Goal: Task Accomplishment & Management: Complete application form

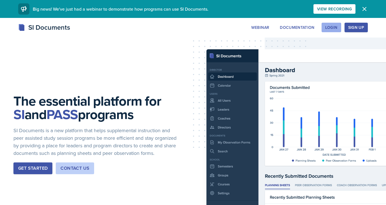
click at [336, 26] on div "Login" at bounding box center [331, 27] width 12 height 4
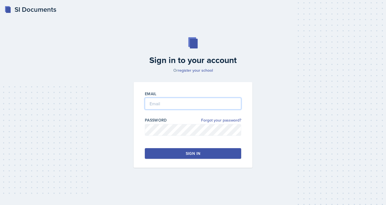
type input "[EMAIL_ADDRESS][DOMAIN_NAME]"
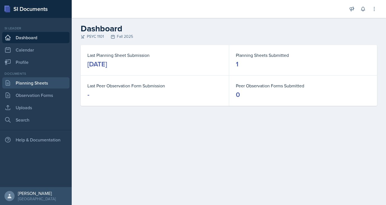
click at [22, 82] on link "Planning Sheets" at bounding box center [35, 82] width 67 height 11
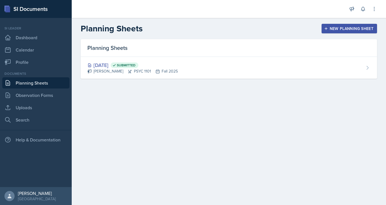
click at [329, 29] on div "New Planning Sheet" at bounding box center [349, 28] width 48 height 4
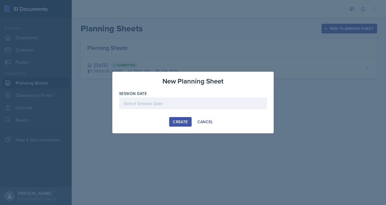
click at [179, 100] on div at bounding box center [193, 103] width 148 height 12
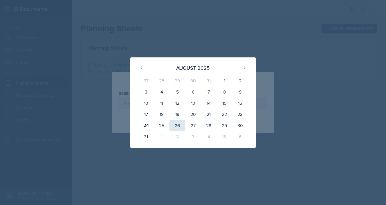
click at [177, 125] on div "26" at bounding box center [177, 125] width 16 height 11
type input "[DATE]"
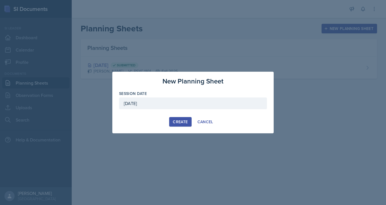
click at [179, 122] on div "Create" at bounding box center [180, 122] width 15 height 4
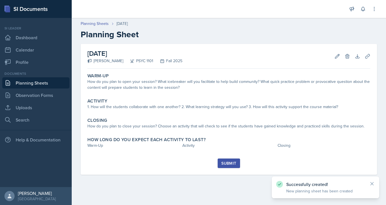
click at [371, 183] on icon at bounding box center [371, 183] width 3 height 3
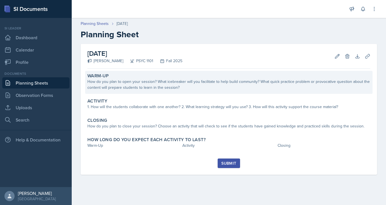
click at [137, 82] on div "How do you plan to open your session? What icebreaker will you facilitate to he…" at bounding box center [228, 85] width 283 height 12
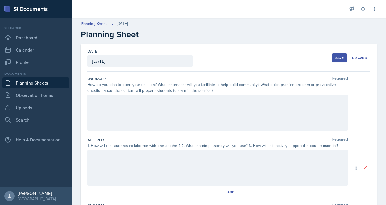
click at [183, 107] on div at bounding box center [217, 113] width 260 height 36
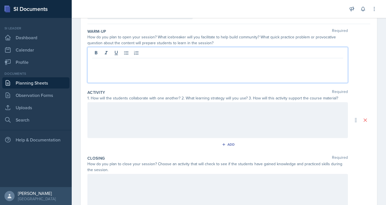
scroll to position [48, 0]
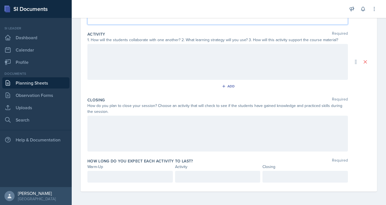
click at [140, 62] on div at bounding box center [217, 62] width 260 height 36
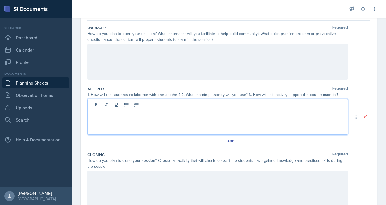
scroll to position [50, 0]
click at [127, 68] on div at bounding box center [217, 63] width 260 height 36
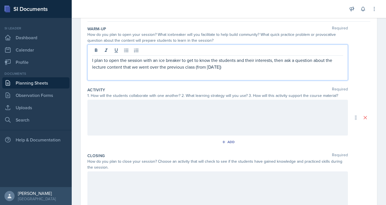
click at [268, 68] on p "I plan to open the session with an ice breaker to get to know the students and …" at bounding box center [217, 63] width 251 height 13
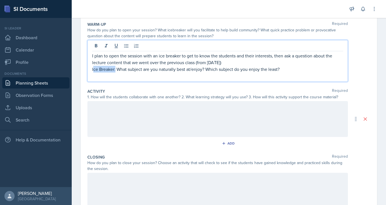
drag, startPoint x: 116, startPoint y: 70, endPoint x: 93, endPoint y: 68, distance: 23.0
click at [93, 68] on p "Ice Breaker: What subject are you naturally best at/enjoy? Which subject do you…" at bounding box center [217, 69] width 251 height 7
click at [111, 75] on p at bounding box center [217, 76] width 251 height 7
drag, startPoint x: 116, startPoint y: 70, endPoint x: 85, endPoint y: 69, distance: 30.5
click at [85, 69] on div "Date [DATE] [DATE] 27 28 29 30 31 1 2 3 4 5 6 7 8 9 10 11 12 13 14 15 16 17 18 …" at bounding box center [229, 118] width 296 height 259
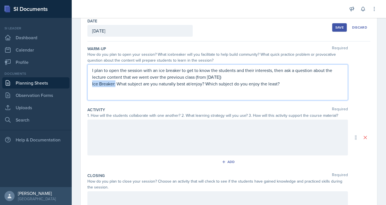
scroll to position [28, 0]
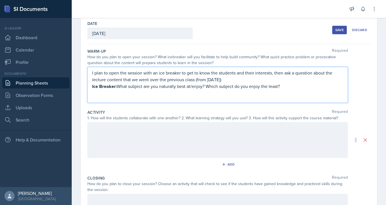
click at [101, 97] on div "I plan to open the session with an ice breaker to get to know the students and …" at bounding box center [217, 85] width 260 height 36
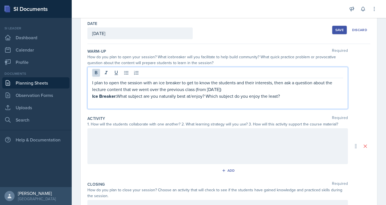
click at [101, 101] on p at bounding box center [217, 103] width 251 height 7
drag, startPoint x: 141, startPoint y: 104, endPoint x: 87, endPoint y: 102, distance: 53.2
click at [87, 102] on div "I plan to open the session with an ice breaker to get to know the students and …" at bounding box center [217, 88] width 260 height 42
click at [134, 108] on div "I plan to open the session with an ice breaker to get to know the students and …" at bounding box center [217, 88] width 260 height 42
click at [138, 103] on p "Check Your Knowledge:" at bounding box center [217, 103] width 251 height 7
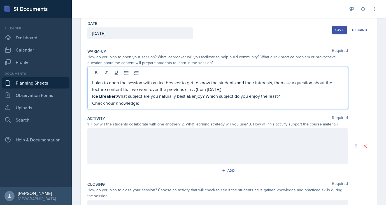
click at [142, 103] on p "Check Your Knowledge:" at bounding box center [217, 103] width 251 height 7
click at [137, 103] on p "Check Your Knowledge:" at bounding box center [217, 103] width 251 height 7
drag, startPoint x: 137, startPoint y: 103, endPoint x: 89, endPoint y: 105, distance: 48.7
click at [89, 105] on div "I plan to open the session with an ice breaker to get to know the students and …" at bounding box center [217, 88] width 260 height 42
drag, startPoint x: 134, startPoint y: 104, endPoint x: 88, endPoint y: 100, distance: 46.6
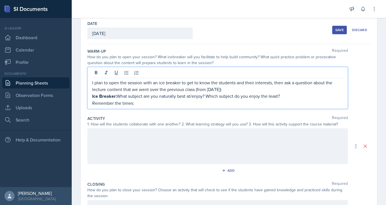
click at [88, 100] on div "I plan to open the session with an ice breaker to get to know the students and …" at bounding box center [217, 88] width 260 height 42
click at [97, 72] on icon at bounding box center [96, 73] width 6 height 6
click at [153, 106] on p "Remember the times:" at bounding box center [217, 103] width 251 height 7
click at [183, 103] on p "Remember the times: What does each section of IMPACT stand for? List as many as…" at bounding box center [217, 103] width 251 height 7
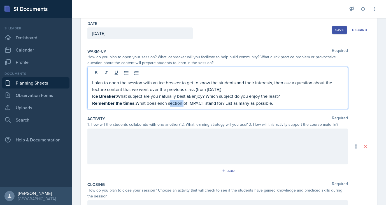
drag, startPoint x: 183, startPoint y: 103, endPoint x: 169, endPoint y: 104, distance: 14.3
click at [169, 104] on p "Remember the times: What does each section of IMPACT stand for? List as many as…" at bounding box center [217, 103] width 251 height 7
click at [202, 103] on p "Remember the times: What does each letter of IMPACT stand for? List as many as …" at bounding box center [217, 103] width 251 height 7
click at [313, 104] on p "Remember the times: What does each letter of IMPACT in IMPACT learning stand fo…" at bounding box center [217, 103] width 251 height 7
drag, startPoint x: 314, startPoint y: 102, endPoint x: 140, endPoint y: 111, distance: 174.4
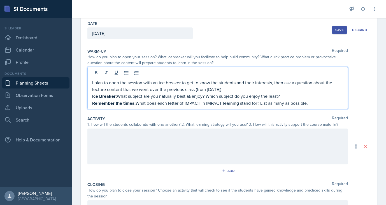
click at [140, 111] on div "Warm-Up Required How do you plan to open your session? What icebreaker will you…" at bounding box center [228, 79] width 283 height 67
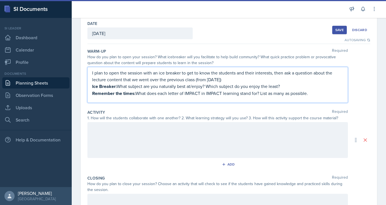
drag, startPoint x: 313, startPoint y: 96, endPoint x: 148, endPoint y: 95, distance: 165.4
click at [148, 95] on p "Remember the times: What does each letter of IMPACT in IMPACT learning stand fo…" at bounding box center [217, 93] width 251 height 7
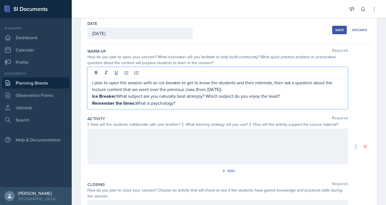
click at [153, 104] on p "Remember the times: What is psychology?" at bounding box center [217, 103] width 251 height 7
click at [206, 103] on p "Remember the times: What is the definition of psychology?" at bounding box center [217, 103] width 251 height 7
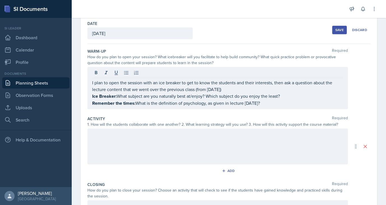
click at [155, 147] on div at bounding box center [217, 146] width 260 height 36
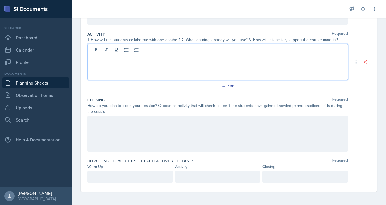
scroll to position [106, 0]
click at [100, 175] on div at bounding box center [129, 177] width 85 height 12
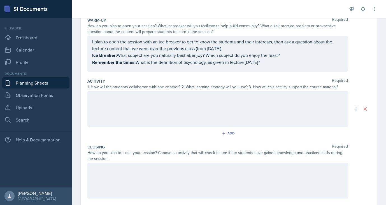
scroll to position [63, 0]
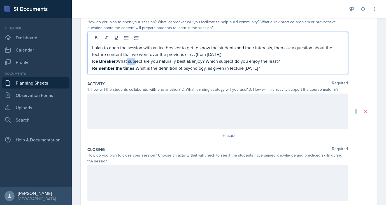
drag, startPoint x: 134, startPoint y: 58, endPoint x: 127, endPoint y: 59, distance: 7.3
click at [127, 59] on div "I plan to open the session with an ice breaker to get to know the students and …" at bounding box center [217, 57] width 251 height 27
click at [136, 67] on p "Remember the times: What is the definition of psychology, as given in lecture […" at bounding box center [217, 68] width 251 height 7
click at [134, 69] on strong "Remember the times:" at bounding box center [113, 68] width 43 height 6
click at [249, 55] on p "I plan to open the session with an ice breaker to get to know the students and …" at bounding box center [217, 50] width 251 height 13
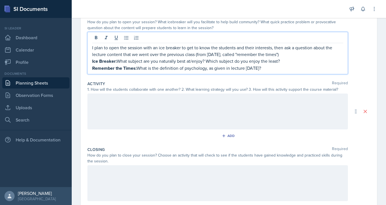
click at [297, 66] on p "Remember the Times: What is the definition of psychology, as given in lecture […" at bounding box center [217, 68] width 251 height 7
click at [222, 120] on div at bounding box center [217, 111] width 260 height 36
click at [275, 59] on div "I plan to open the session with an ice breaker to get to know the students and …" at bounding box center [217, 57] width 251 height 27
click at [281, 68] on p "Remember the Times: What is the definition of psychology, as given in lecture […" at bounding box center [217, 68] width 251 height 7
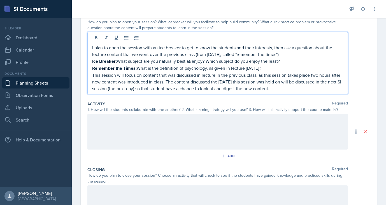
click at [92, 75] on p "This session will focus on content that was discussed in lecture in the previou…" at bounding box center [217, 82] width 251 height 20
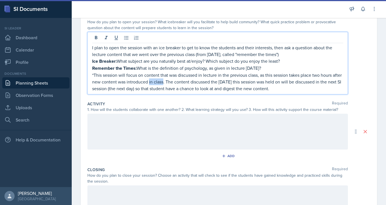
drag, startPoint x: 163, startPoint y: 82, endPoint x: 149, endPoint y: 82, distance: 14.3
click at [149, 82] on p "*This session will focus on content that was discussed in lecture in the previo…" at bounding box center [217, 82] width 251 height 20
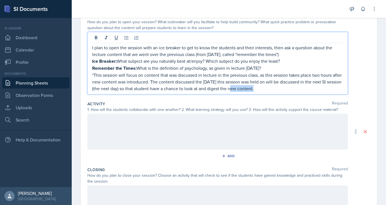
drag, startPoint x: 268, startPoint y: 88, endPoint x: 245, endPoint y: 88, distance: 23.2
click at [245, 88] on p "*This session will focus on content that was discussed in lecture in the previo…" at bounding box center [217, 82] width 251 height 20
click at [150, 119] on div at bounding box center [217, 132] width 260 height 36
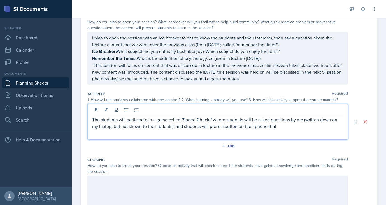
drag, startPoint x: 279, startPoint y: 127, endPoint x: 226, endPoint y: 127, distance: 52.3
click at [226, 127] on p "The students will participate in a game called "Speed Check," where students wi…" at bounding box center [217, 122] width 251 height 13
click at [299, 123] on p "The students will participate in a game called "Speed Check," where students wi…" at bounding box center [217, 122] width 251 height 13
drag, startPoint x: 284, startPoint y: 127, endPoint x: 222, endPoint y: 127, distance: 62.1
click at [222, 127] on p "The students will participate in a game called "Speed Check," where students wi…" at bounding box center [217, 122] width 251 height 13
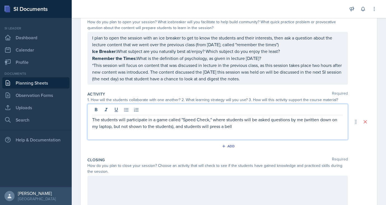
drag, startPoint x: 233, startPoint y: 127, endPoint x: 184, endPoint y: 126, distance: 48.2
click at [184, 126] on p "The students will participate in a game called "Speed Check," where students wi…" at bounding box center [217, 122] width 251 height 13
click at [310, 127] on p "The students will participate in a game called "Speed Check," where students wi…" at bounding box center [217, 126] width 251 height 20
click at [126, 133] on p "The students will participate in a game called "Speed Check," where students wi…" at bounding box center [217, 126] width 251 height 20
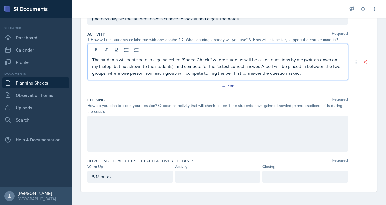
scroll to position [123, 0]
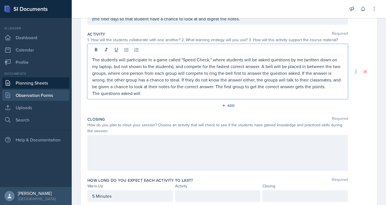
drag, startPoint x: 145, startPoint y: 93, endPoint x: 69, endPoint y: 93, distance: 76.4
click at [69, 93] on div "SI Documents Si leader Dashboard Calendar Profile Documents Planning Sheets Obs…" at bounding box center [193, 102] width 386 height 205
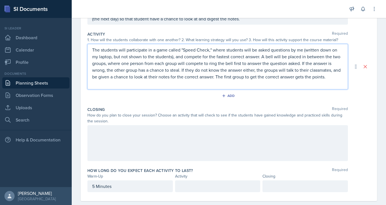
click at [131, 137] on div at bounding box center [217, 143] width 260 height 36
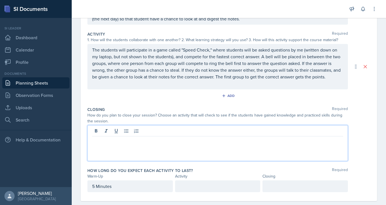
click at [194, 188] on div at bounding box center [217, 186] width 85 height 12
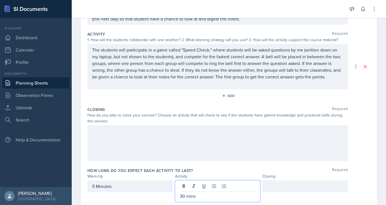
click at [282, 184] on div at bounding box center [304, 186] width 85 height 12
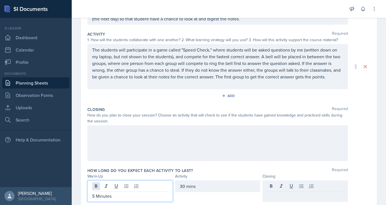
click at [94, 186] on div "5 Minutes" at bounding box center [129, 191] width 85 height 22
click at [266, 188] on div at bounding box center [304, 186] width 85 height 12
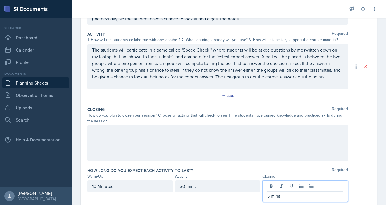
click at [144, 133] on div at bounding box center [217, 143] width 260 height 36
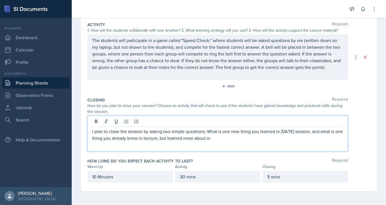
scroll to position [132, 0]
click at [245, 162] on div "How long do you expect each activity to last? Required" at bounding box center [228, 161] width 283 height 6
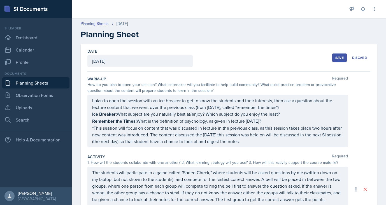
scroll to position [0, 0]
click at [340, 58] on div "Save" at bounding box center [339, 57] width 8 height 4
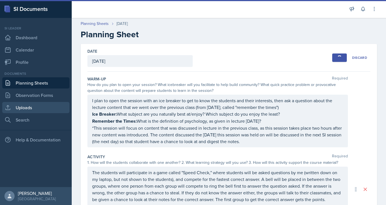
click at [36, 108] on link "Uploads" at bounding box center [35, 107] width 67 height 11
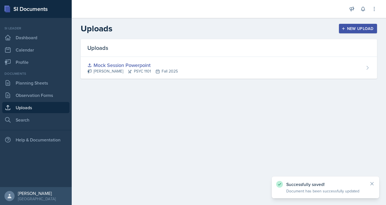
click at [357, 27] on div "New Upload" at bounding box center [357, 28] width 31 height 4
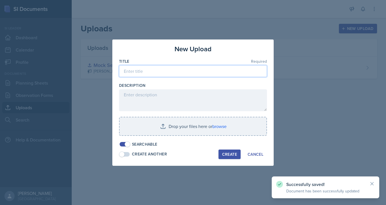
click at [167, 72] on input at bounding box center [193, 71] width 148 height 12
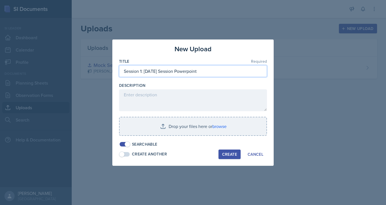
type input "Session 1: [DATE] Session Powerpoint"
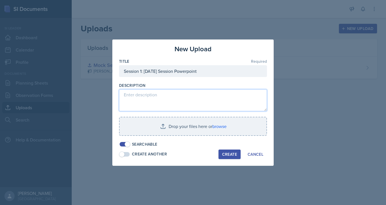
click at [152, 98] on textarea at bounding box center [193, 100] width 148 height 22
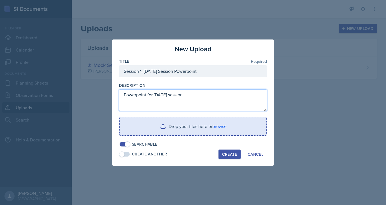
type textarea "Powerpoint for [DATE] session"
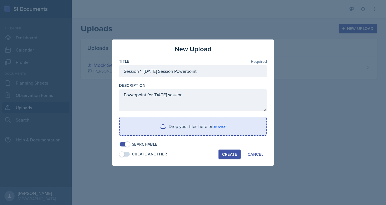
click at [156, 129] on input "file" at bounding box center [193, 126] width 147 height 18
click at [191, 125] on input "file" at bounding box center [193, 126] width 147 height 18
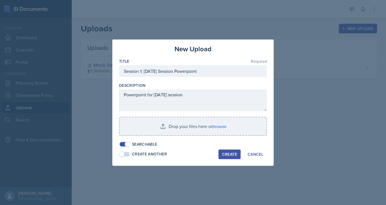
click at [318, 102] on div at bounding box center [193, 102] width 386 height 205
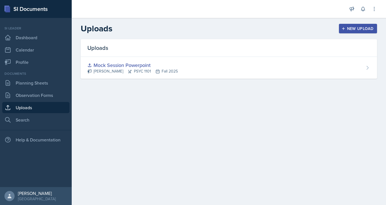
click at [356, 31] on div "New Upload" at bounding box center [357, 28] width 31 height 4
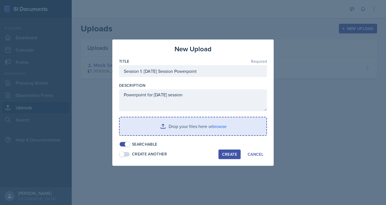
click at [218, 125] on input "file" at bounding box center [193, 126] width 147 height 18
click at [184, 125] on input "file" at bounding box center [193, 126] width 147 height 18
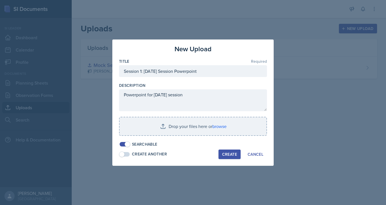
click at [384, 29] on div at bounding box center [193, 102] width 386 height 205
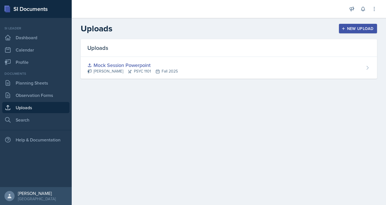
click at [346, 31] on button "New Upload" at bounding box center [358, 29] width 38 height 10
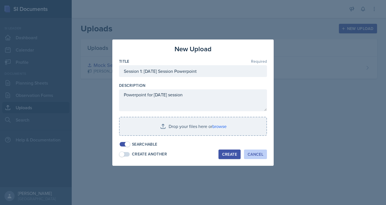
click at [256, 156] on div "Cancel" at bounding box center [255, 154] width 16 height 4
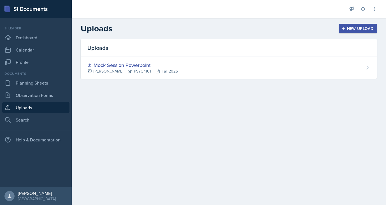
click at [362, 31] on button "New Upload" at bounding box center [358, 29] width 38 height 10
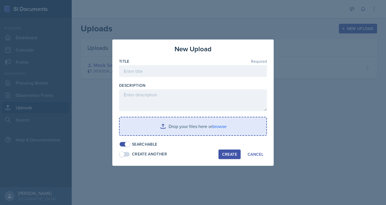
click at [154, 127] on input "file" at bounding box center [193, 126] width 147 height 18
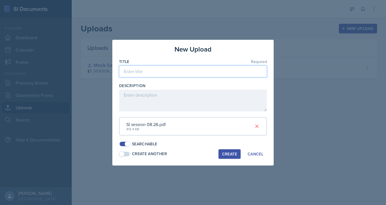
click at [188, 71] on input at bounding box center [193, 72] width 148 height 12
type input "08/26 Powerpoint"
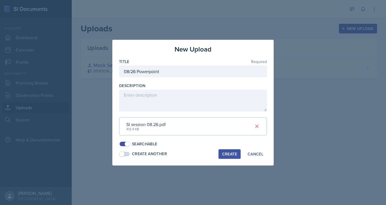
click at [228, 152] on div "Create" at bounding box center [229, 154] width 15 height 4
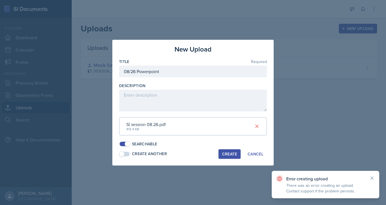
click at [371, 179] on icon at bounding box center [371, 178] width 3 height 3
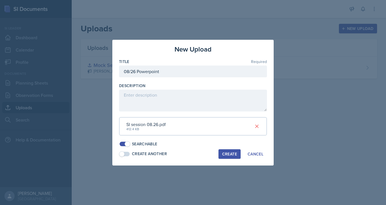
click at [226, 125] on div "SI session 08.26.pdf 412.4 KB" at bounding box center [193, 126] width 148 height 18
click at [200, 129] on div "SI session 08.26.pdf 412.4 KB" at bounding box center [193, 126] width 148 height 18
click at [256, 125] on icon at bounding box center [256, 126] width 3 height 3
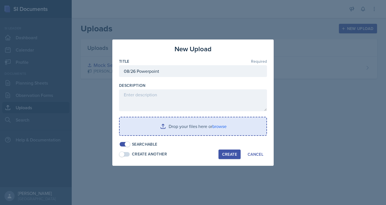
click at [179, 128] on input "file" at bounding box center [193, 126] width 147 height 18
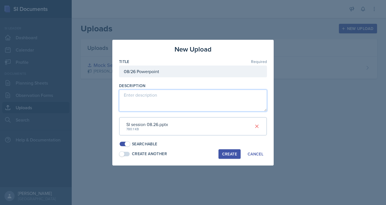
click at [178, 96] on textarea at bounding box center [193, 101] width 148 height 22
type textarea "08/26 PPT"
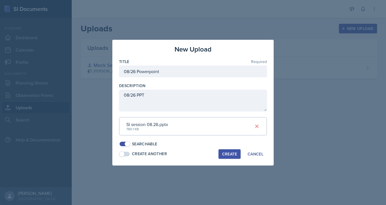
click at [232, 153] on div "Create" at bounding box center [229, 154] width 15 height 4
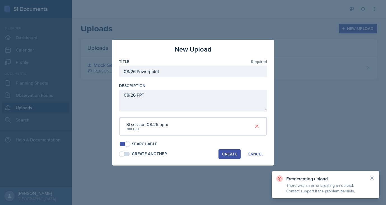
click at [372, 176] on icon at bounding box center [372, 178] width 6 height 6
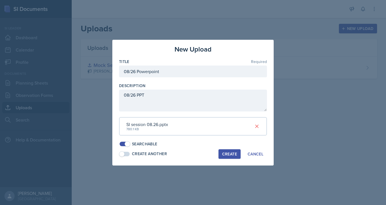
click at [209, 126] on div "SI session 08.26.pptx 780.1 KB" at bounding box center [193, 126] width 148 height 18
click at [231, 149] on button "Create" at bounding box center [229, 154] width 22 height 10
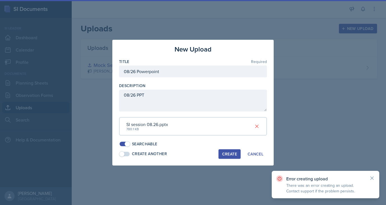
click at [232, 152] on div "Create" at bounding box center [229, 154] width 15 height 4
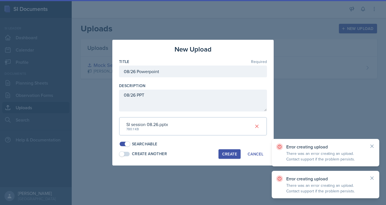
click at [232, 152] on div "Create" at bounding box center [229, 154] width 15 height 4
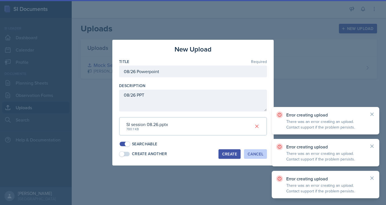
click at [253, 152] on div "Cancel" at bounding box center [255, 154] width 16 height 4
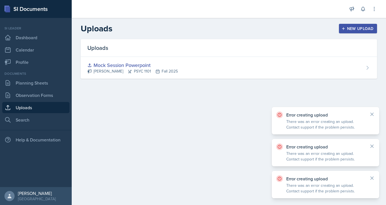
click at [211, 116] on main "Uploads New Upload Uploads Mock Session Powerpoint [PERSON_NAME] PSYC 1101 Fall…" at bounding box center [229, 111] width 314 height 187
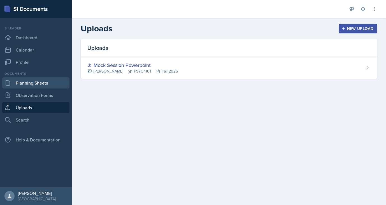
click at [37, 82] on link "Planning Sheets" at bounding box center [35, 82] width 67 height 11
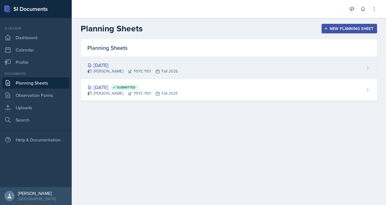
click at [176, 70] on div "[PERSON_NAME] PSYC 1101 Fall 2025" at bounding box center [132, 71] width 90 height 6
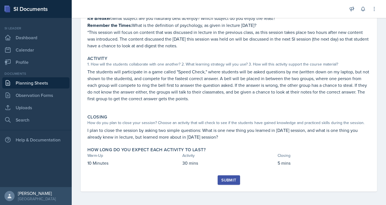
scroll to position [90, 0]
click at [225, 180] on div "Submit" at bounding box center [228, 180] width 15 height 4
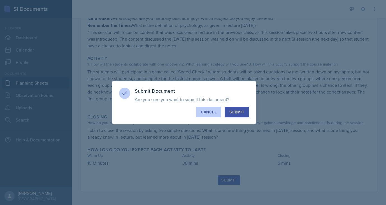
click at [209, 112] on div "Cancel" at bounding box center [209, 112] width 16 height 6
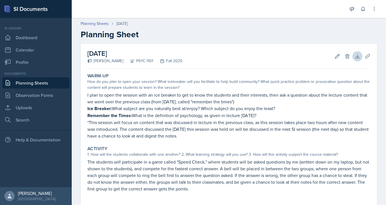
scroll to position [0, 0]
click at [23, 109] on link "Uploads" at bounding box center [35, 107] width 67 height 11
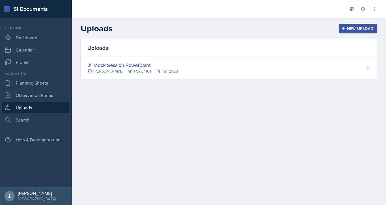
click at [353, 28] on div "New Upload" at bounding box center [357, 28] width 31 height 4
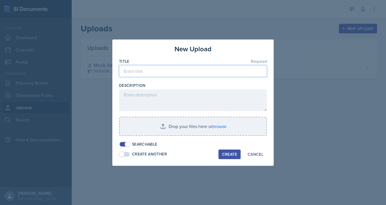
click at [149, 72] on input at bounding box center [193, 71] width 148 height 12
type input "Powerpoint [DATE] session"
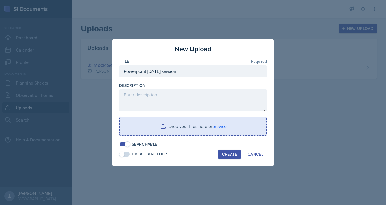
drag, startPoint x: 196, startPoint y: 75, endPoint x: 177, endPoint y: 129, distance: 56.9
click at [177, 129] on input "file" at bounding box center [193, 126] width 147 height 18
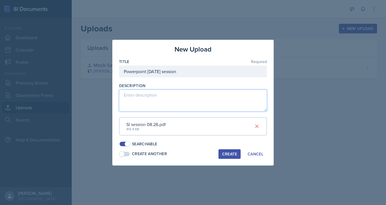
click at [176, 101] on textarea at bounding box center [193, 101] width 148 height 22
type textarea "[DATE] ppt"
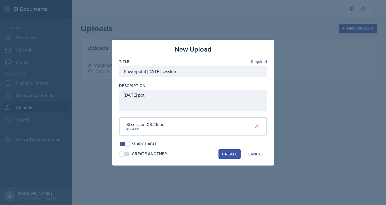
click at [233, 152] on div "Create" at bounding box center [229, 154] width 15 height 4
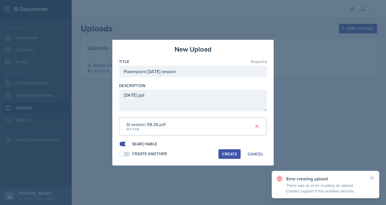
click at [374, 175] on icon at bounding box center [372, 178] width 6 height 6
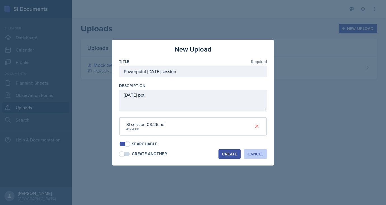
click at [263, 149] on button "Cancel" at bounding box center [255, 154] width 23 height 10
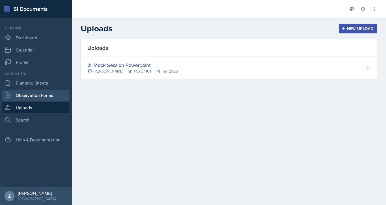
click at [38, 91] on link "Observation Forms" at bounding box center [35, 95] width 67 height 11
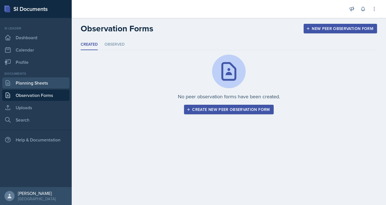
click at [24, 82] on link "Planning Sheets" at bounding box center [35, 82] width 67 height 11
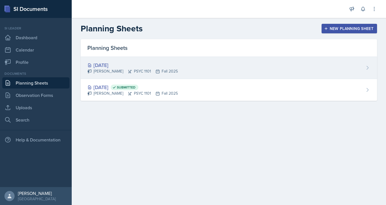
click at [284, 62] on div "[DATE] [PERSON_NAME] PSYC 1101 Fall 2025" at bounding box center [229, 68] width 296 height 22
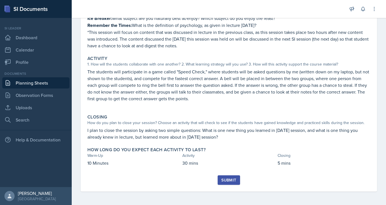
scroll to position [90, 0]
click at [231, 180] on div "Submit" at bounding box center [228, 180] width 15 height 4
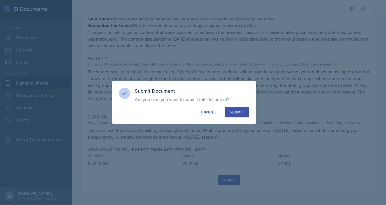
click at [240, 116] on button "Submit" at bounding box center [237, 112] width 24 height 11
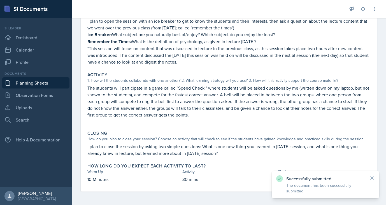
scroll to position [74, 0]
click at [374, 178] on icon at bounding box center [372, 178] width 6 height 6
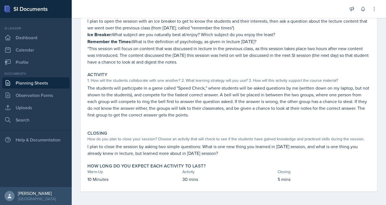
click at [44, 81] on link "Planning Sheets" at bounding box center [35, 82] width 67 height 11
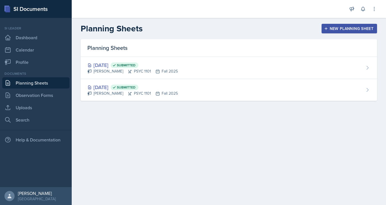
click at [327, 30] on icon "button" at bounding box center [326, 29] width 4 height 4
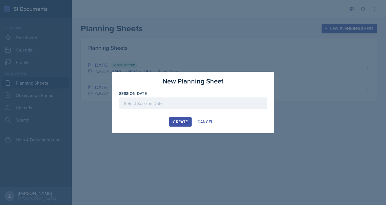
click at [180, 104] on div at bounding box center [193, 103] width 148 height 12
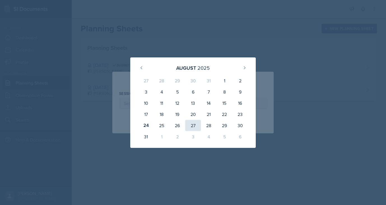
click at [192, 126] on div "27" at bounding box center [193, 125] width 16 height 11
type input "[DATE]"
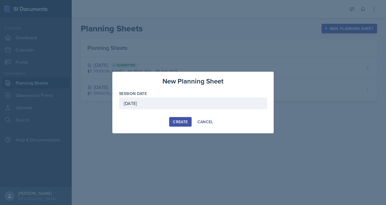
click at [188, 123] on div "Create" at bounding box center [180, 122] width 15 height 4
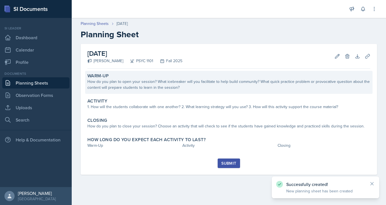
click at [192, 81] on div "How do you plan to open your session? What icebreaker will you facilitate to he…" at bounding box center [228, 85] width 283 height 12
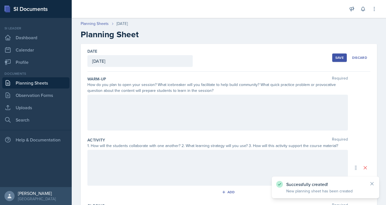
click at [134, 109] on div at bounding box center [217, 113] width 260 height 36
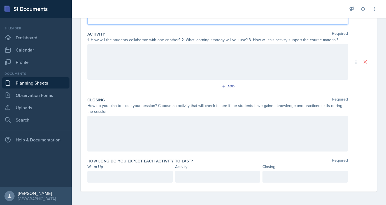
scroll to position [106, 0]
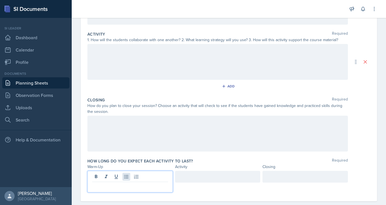
click at [123, 177] on div at bounding box center [129, 182] width 85 height 22
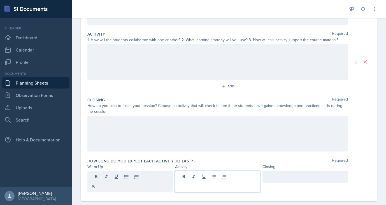
click at [188, 177] on div at bounding box center [217, 182] width 85 height 22
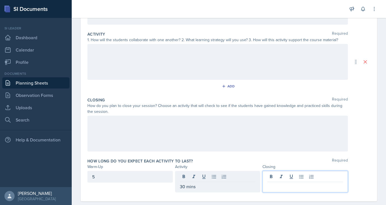
click at [312, 177] on div at bounding box center [304, 182] width 85 height 22
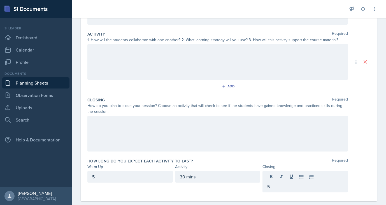
click at [280, 155] on div "Closing Required How do you plan to close your session? Choose an activity that…" at bounding box center [228, 125] width 283 height 61
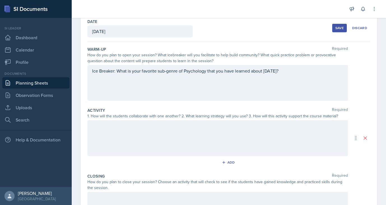
scroll to position [8, 0]
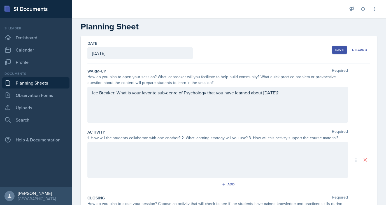
click at [287, 97] on div "Ice Breaker: What is your favorite sub-genre of Psychology that you have learne…" at bounding box center [217, 105] width 260 height 36
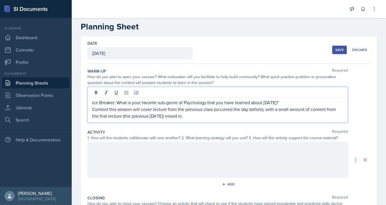
click at [139, 160] on div at bounding box center [217, 160] width 260 height 36
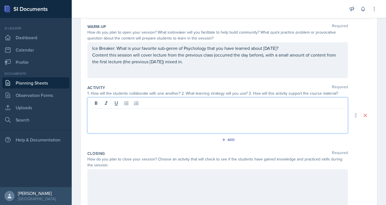
scroll to position [77, 0]
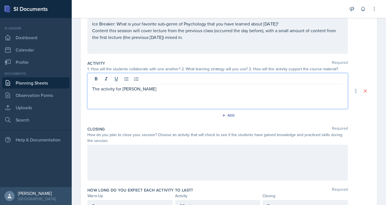
drag, startPoint x: 192, startPoint y: 95, endPoint x: 197, endPoint y: 37, distance: 58.2
click at [197, 37] on p "Content this session will cover lecture from the previous class (occurred the d…" at bounding box center [217, 33] width 251 height 13
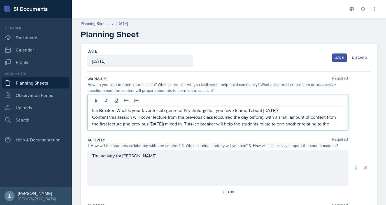
scroll to position [0, 0]
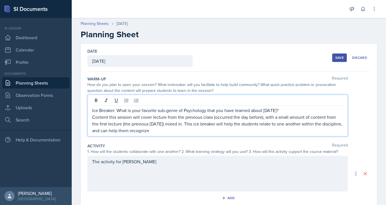
click at [139, 131] on p "Content this session will cover lecture from the previous class (occurred the d…" at bounding box center [217, 124] width 251 height 20
click at [161, 131] on p "Content this session will cover lecture from the previous class (occurred the d…" at bounding box center [217, 124] width 251 height 20
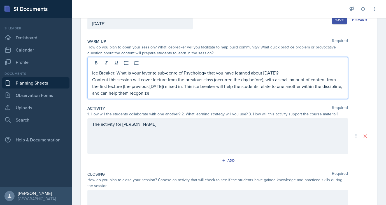
scroll to position [47, 0]
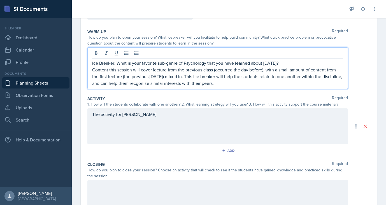
click at [137, 116] on div "The activity for [PERSON_NAME]" at bounding box center [217, 126] width 260 height 36
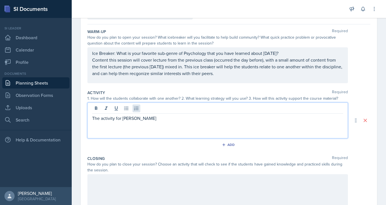
click at [137, 116] on p "The activity for [PERSON_NAME]" at bounding box center [217, 118] width 251 height 7
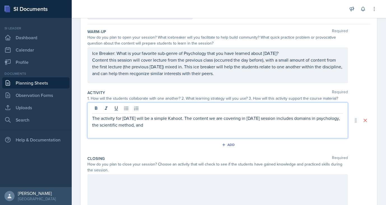
click at [181, 121] on p "The activity for [DATE] will be a simple Kahoot. The content we are covering in…" at bounding box center [217, 121] width 251 height 13
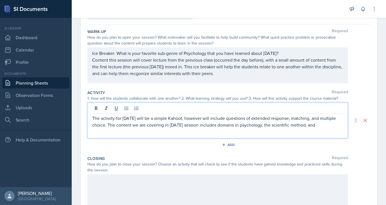
click at [319, 126] on p "The activity for [DATE] will be a simple Kahoot, however will include questions…" at bounding box center [217, 121] width 251 height 13
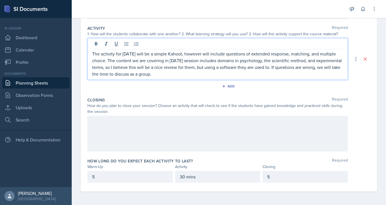
scroll to position [112, 0]
click at [184, 177] on div "30 mins" at bounding box center [217, 177] width 85 height 12
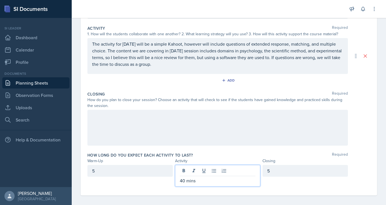
click at [276, 172] on div "5" at bounding box center [304, 171] width 85 height 12
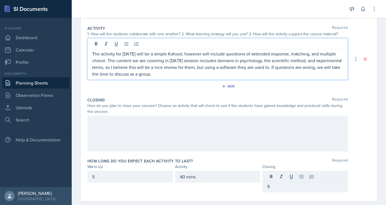
click at [162, 65] on p "The activity for [DATE] will be a simple Kahoot, however will include questions…" at bounding box center [217, 63] width 251 height 27
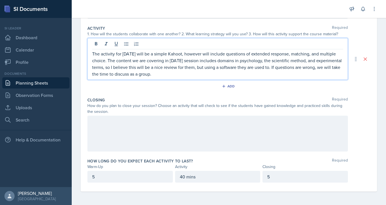
click at [159, 73] on p "The activity for [DATE] will be a simple Kahoot, however will include questions…" at bounding box center [217, 63] width 251 height 27
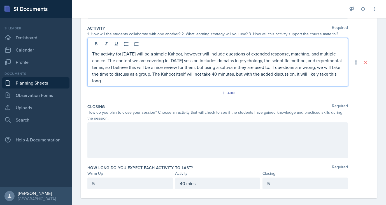
click at [109, 133] on div at bounding box center [217, 140] width 260 height 36
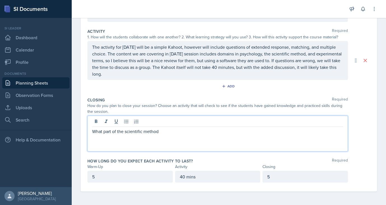
scroll to position [109, 0]
click at [118, 76] on p "The activity for [DATE] will be a simple Kahoot, however will include questions…" at bounding box center [217, 61] width 251 height 34
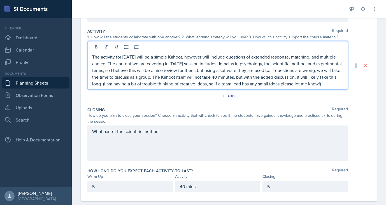
click at [167, 133] on div "What part of the scientific method" at bounding box center [217, 143] width 260 height 36
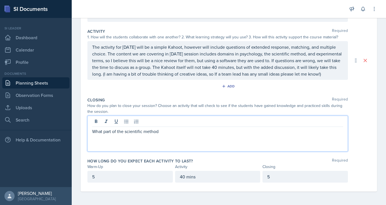
drag, startPoint x: 166, startPoint y: 133, endPoint x: 87, endPoint y: 128, distance: 79.7
click at [87, 128] on div "Date [DATE] [DATE] 27 28 29 30 31 1 2 3 4 5 6 7 8 9 10 11 12 13 14 15 16 17 18 …" at bounding box center [229, 63] width 296 height 256
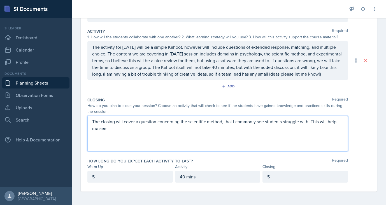
click at [280, 122] on p "The closing will cover a question concerning the scientific method, that I comm…" at bounding box center [217, 124] width 251 height 13
click at [107, 127] on p "The closing will cover a question concerning the scientific method, that I comm…" at bounding box center [217, 124] width 251 height 13
drag, startPoint x: 305, startPoint y: 121, endPoint x: 313, endPoint y: 149, distance: 29.8
click at [313, 149] on div "The closing will cover a question concerning the scientific method, that I comm…" at bounding box center [217, 134] width 260 height 36
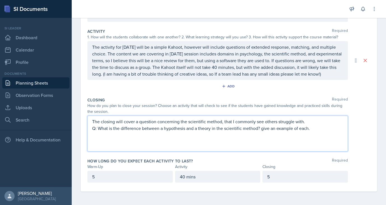
click at [263, 128] on p "Q: What is the difference between a hypothesis and a theory in the scientific m…" at bounding box center [217, 128] width 251 height 7
click at [278, 176] on div "5" at bounding box center [304, 177] width 85 height 12
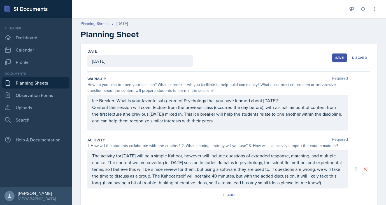
scroll to position [0, 0]
click at [336, 57] on div "Save" at bounding box center [339, 57] width 8 height 4
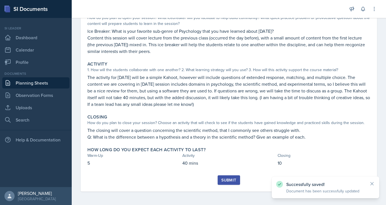
scroll to position [64, 0]
click at [231, 181] on div "Submit" at bounding box center [228, 180] width 15 height 4
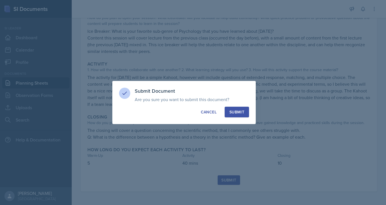
click at [235, 114] on div "Submit" at bounding box center [236, 112] width 15 height 6
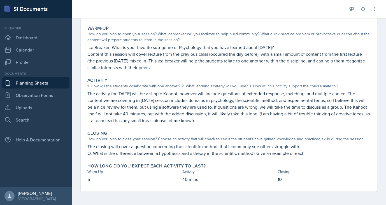
scroll to position [48, 0]
click at [33, 105] on link "Uploads" at bounding box center [35, 107] width 67 height 11
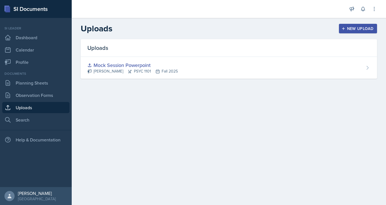
click at [346, 31] on button "New Upload" at bounding box center [358, 29] width 38 height 10
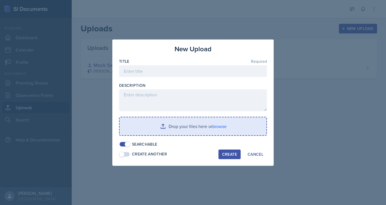
click at [162, 126] on input "file" at bounding box center [193, 126] width 147 height 18
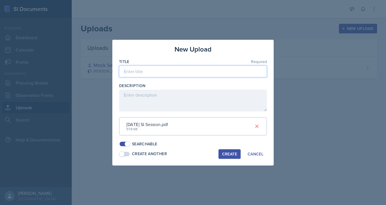
click at [186, 72] on input at bounding box center [193, 72] width 148 height 12
type input "A"
type input "[DATE] Powerpoint"
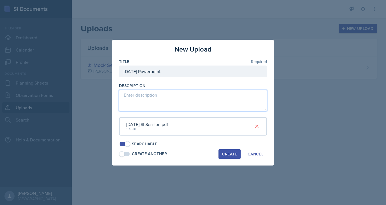
click at [171, 98] on textarea at bounding box center [193, 101] width 148 height 22
type textarea "Session 2 powerpoint"
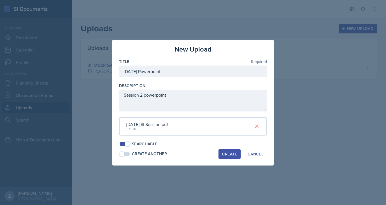
click at [230, 152] on div "Create" at bounding box center [229, 154] width 15 height 4
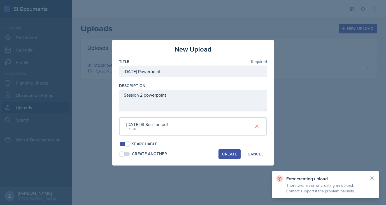
click at [230, 152] on div "Create" at bounding box center [229, 154] width 15 height 4
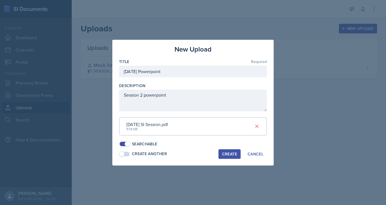
click at [227, 153] on div "Create" at bounding box center [229, 154] width 15 height 4
click at [260, 153] on div "Cancel" at bounding box center [255, 154] width 16 height 4
